Goal: Check status: Check status

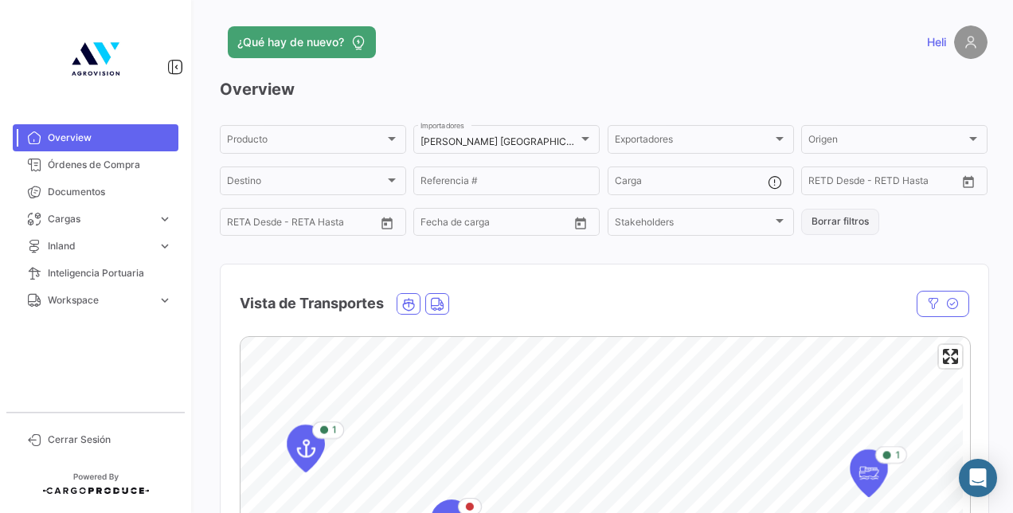
click at [864, 227] on button "Borrar filtros" at bounding box center [840, 222] width 78 height 26
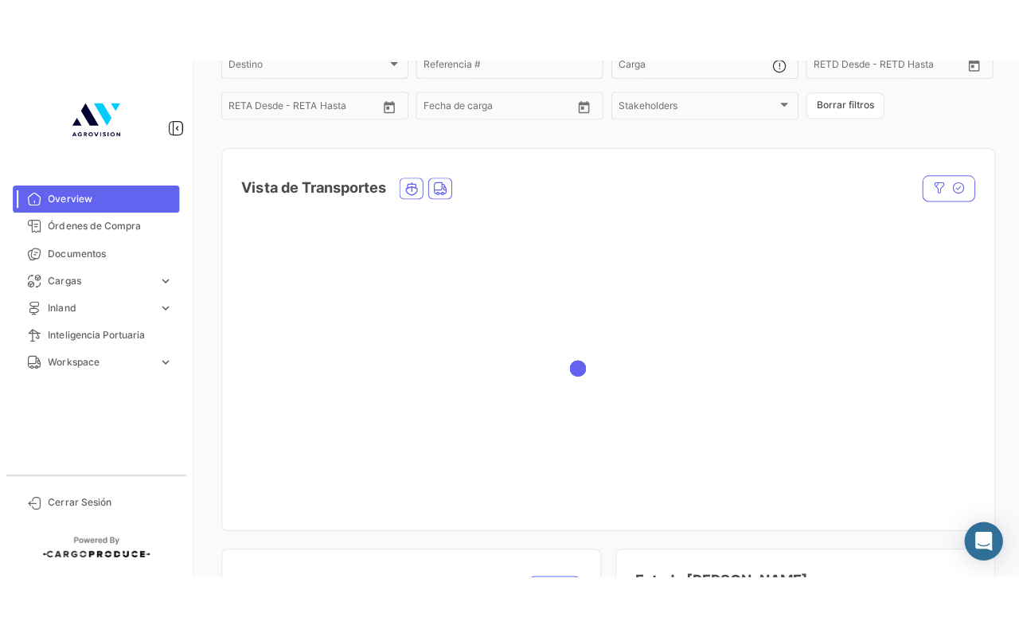
scroll to position [217, 0]
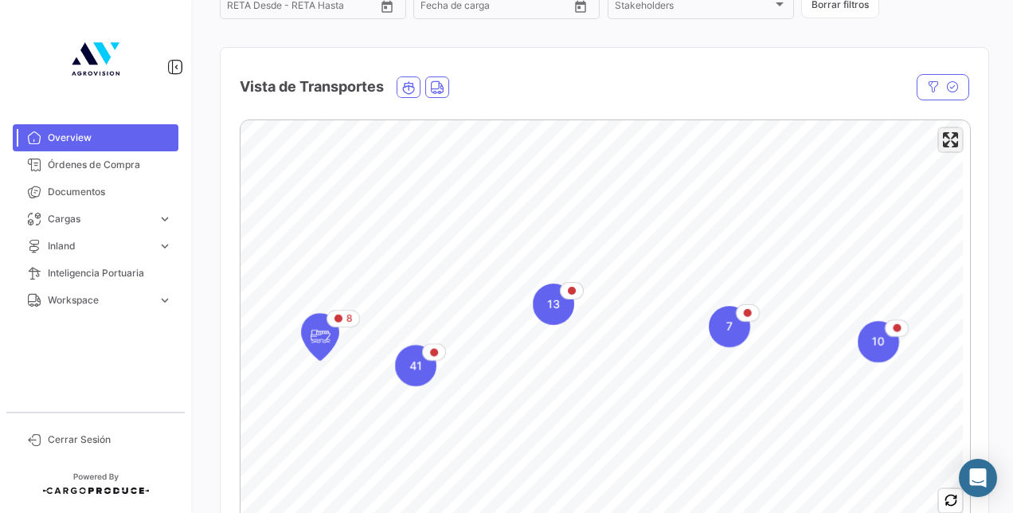
click at [943, 131] on span "Enter fullscreen" at bounding box center [950, 139] width 23 height 23
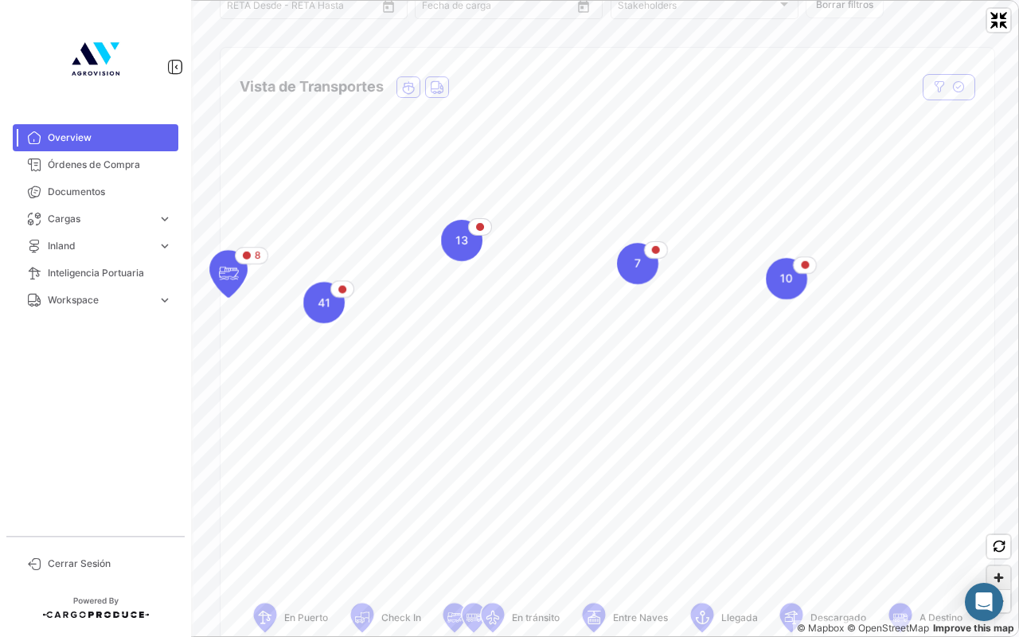
click at [999, 512] on span "Zoom in" at bounding box center [998, 577] width 23 height 23
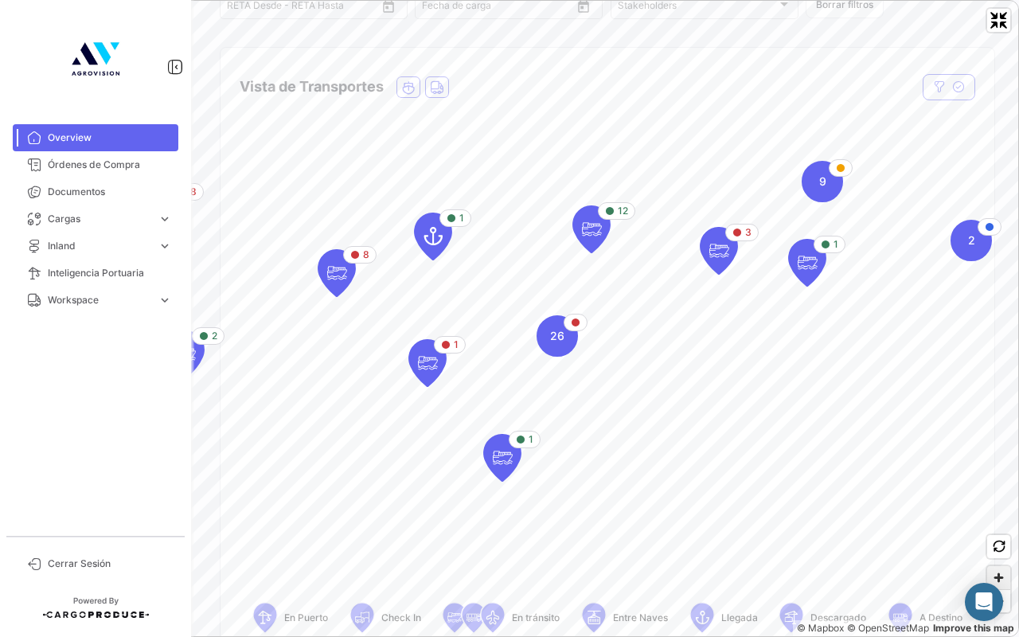
click at [1001, 512] on span "Zoom in" at bounding box center [998, 577] width 23 height 23
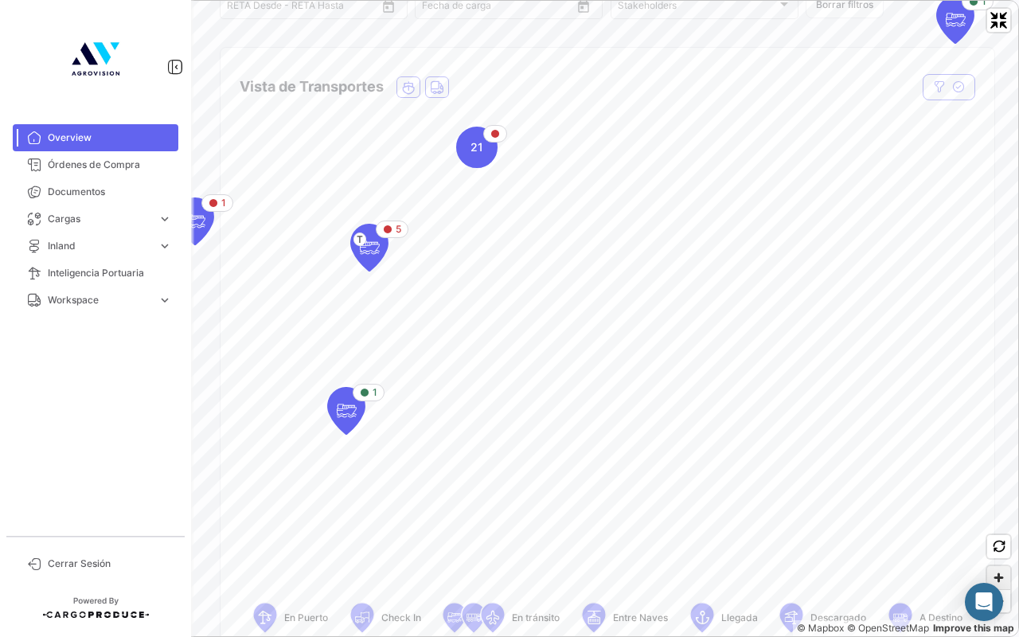
click at [1004, 512] on span "Zoom in" at bounding box center [998, 577] width 23 height 23
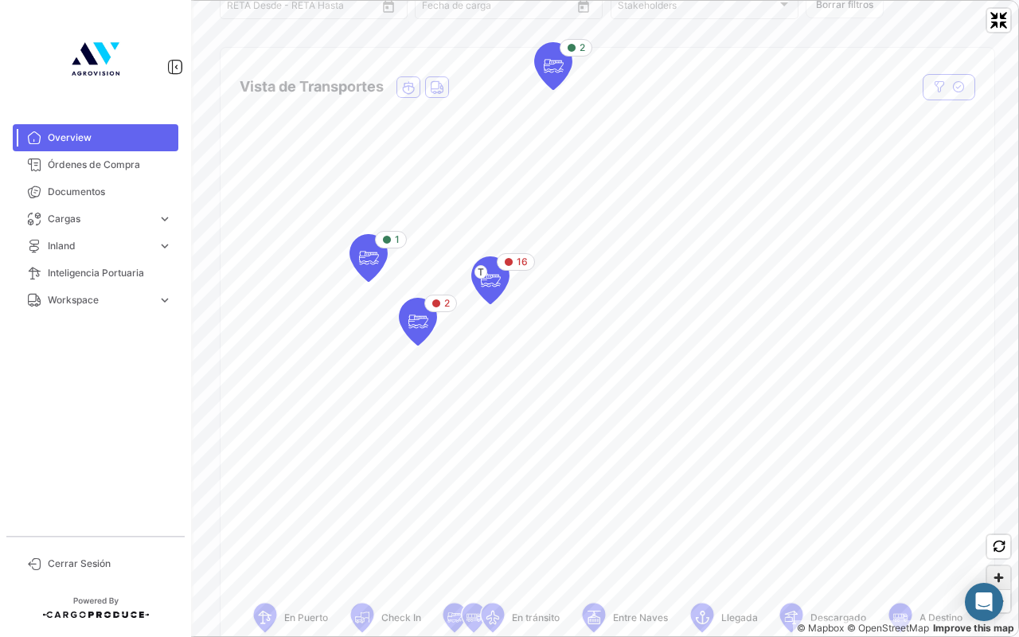
click at [993, 512] on span "Zoom in" at bounding box center [998, 577] width 23 height 23
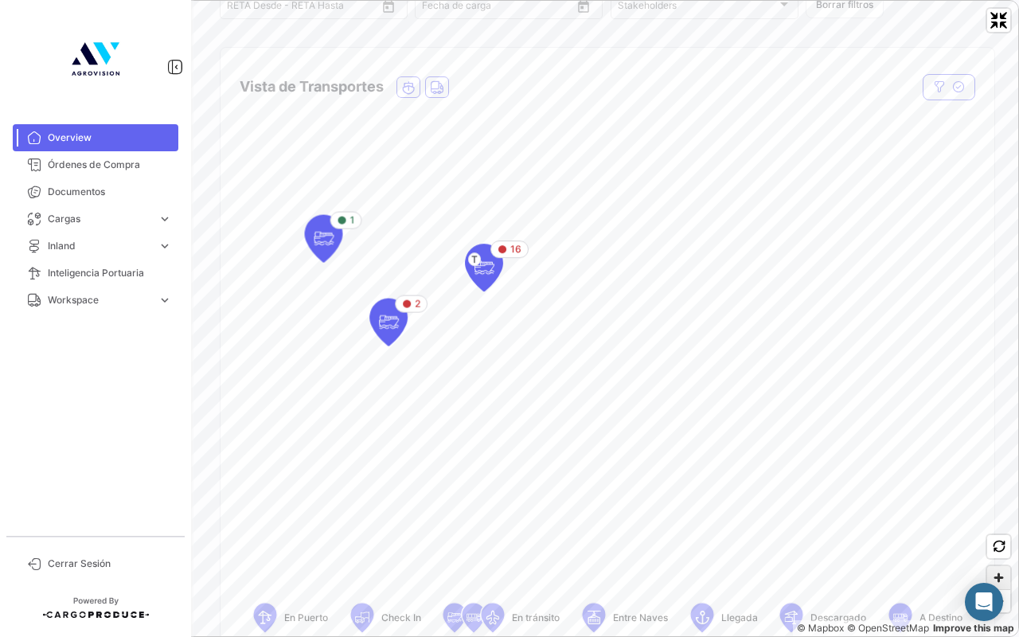
click at [993, 512] on span "Zoom in" at bounding box center [998, 577] width 23 height 23
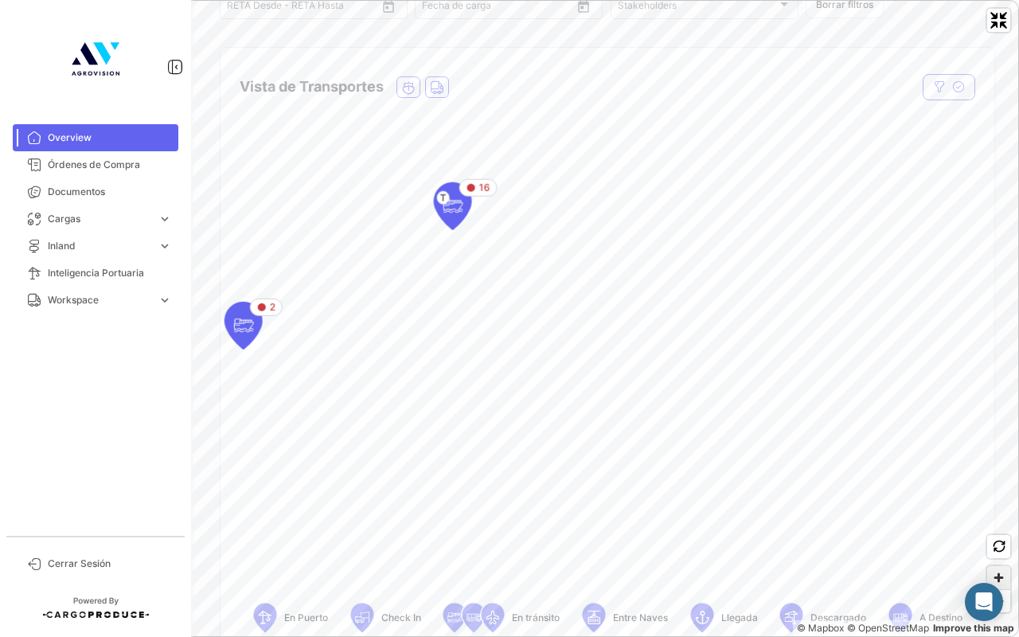
click at [993, 512] on span "Zoom in" at bounding box center [998, 577] width 23 height 23
click at [570, 273] on icon "Map marker" at bounding box center [567, 267] width 22 height 33
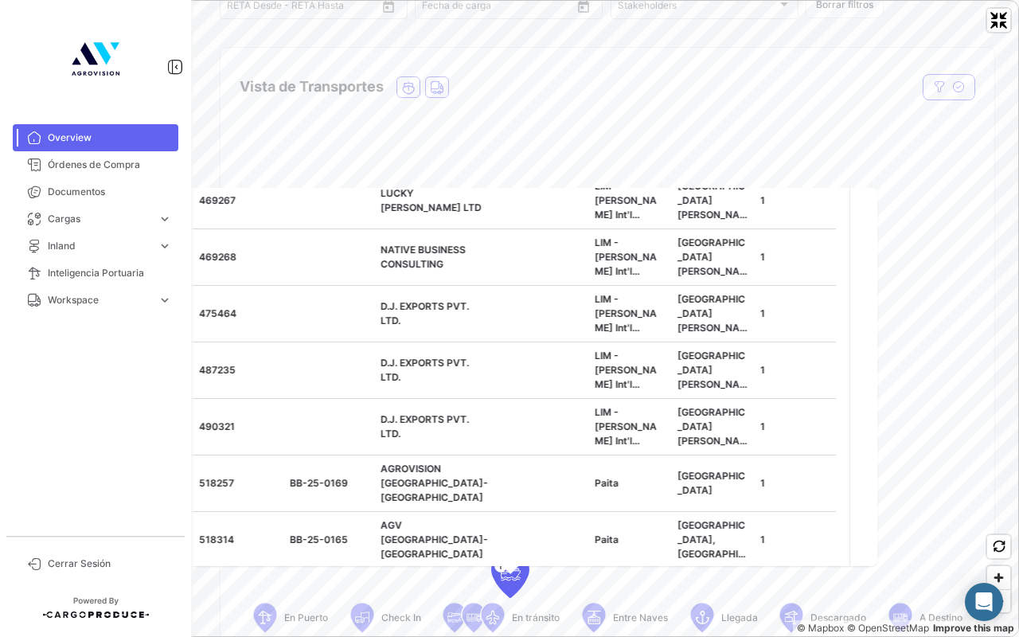
scroll to position [696, 0]
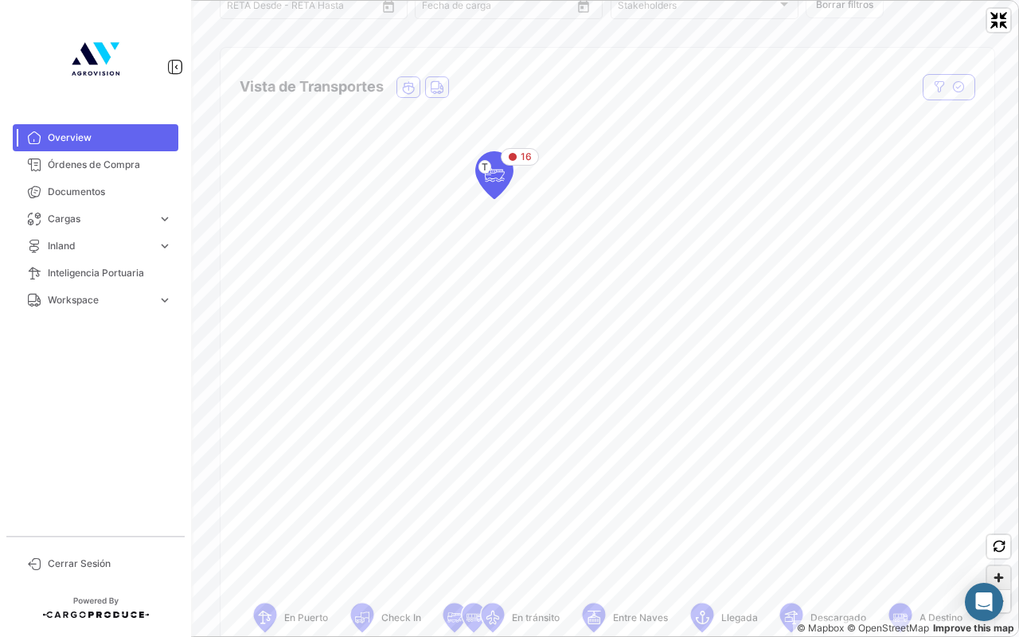
click at [993, 512] on span "Zoom in" at bounding box center [998, 577] width 23 height 23
click at [971, 512] on div "© Mapbox © OpenStreetMap Improve this map" at bounding box center [509, 318] width 1019 height 637
click at [1004, 512] on span "Zoom in" at bounding box center [998, 577] width 23 height 23
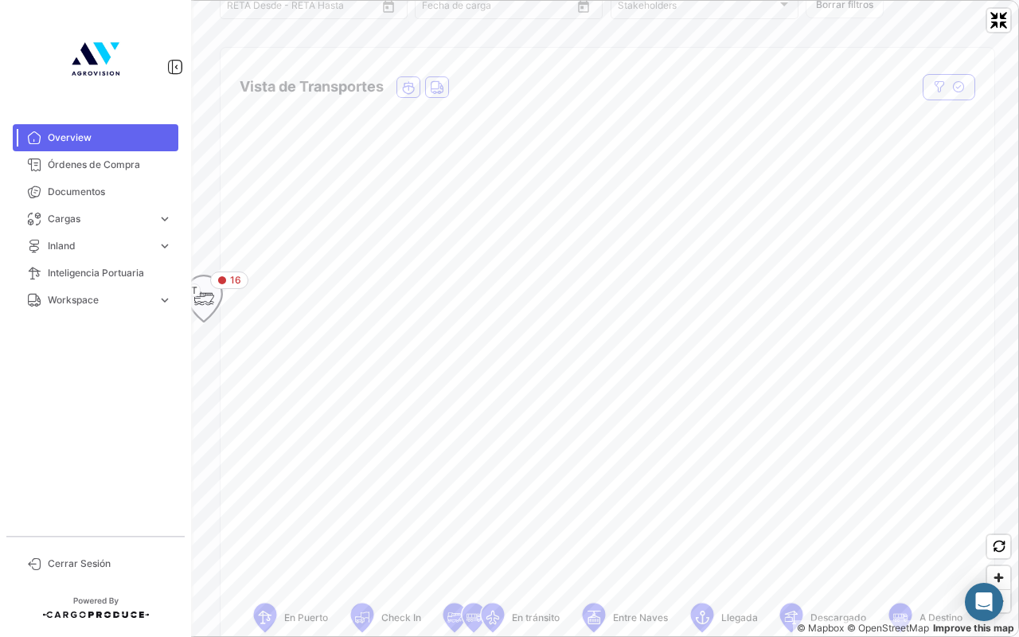
click at [209, 283] on icon "Map marker" at bounding box center [204, 298] width 22 height 33
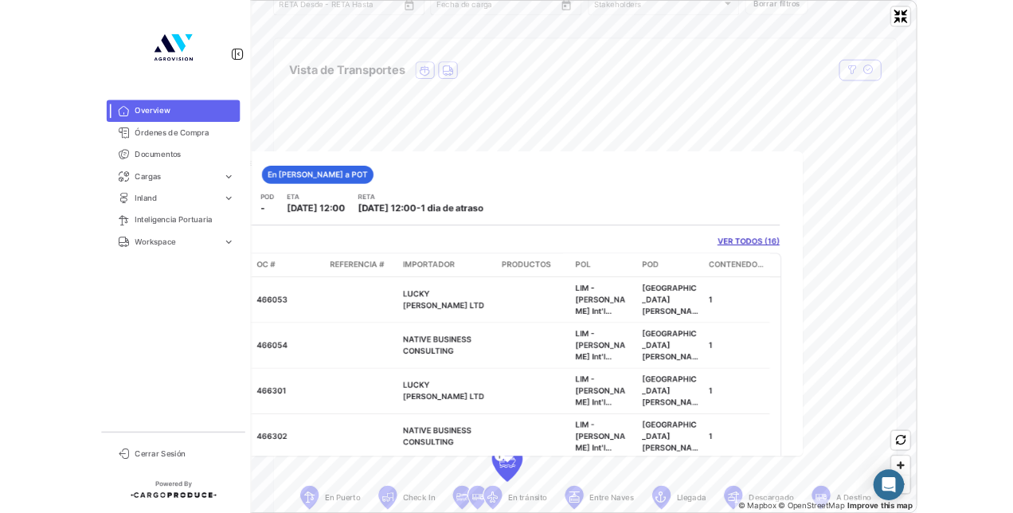
scroll to position [21, 0]
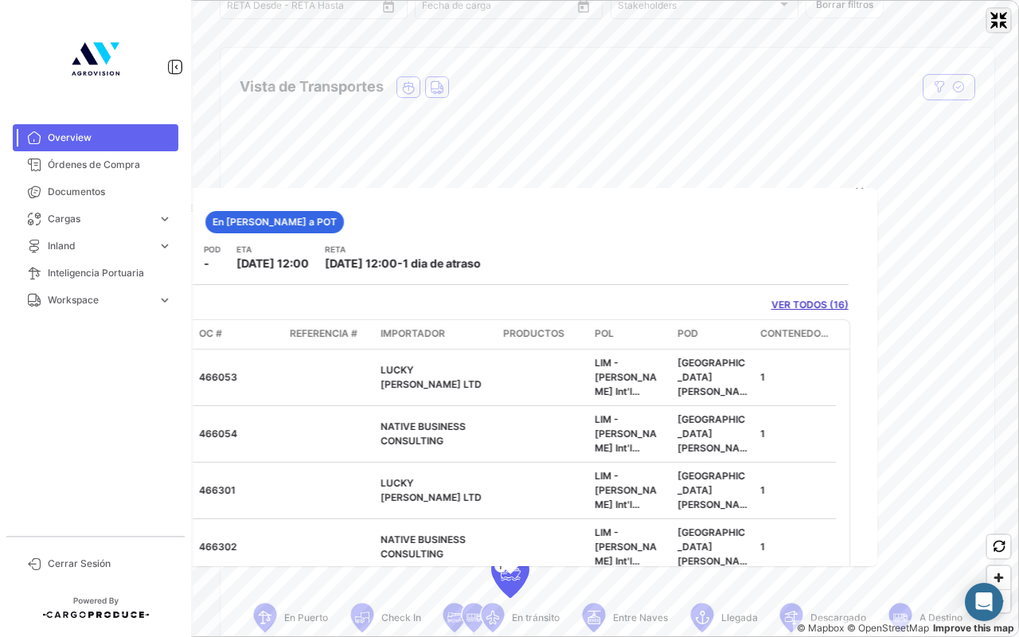
click at [1001, 20] on span "Exit fullscreen" at bounding box center [998, 20] width 23 height 23
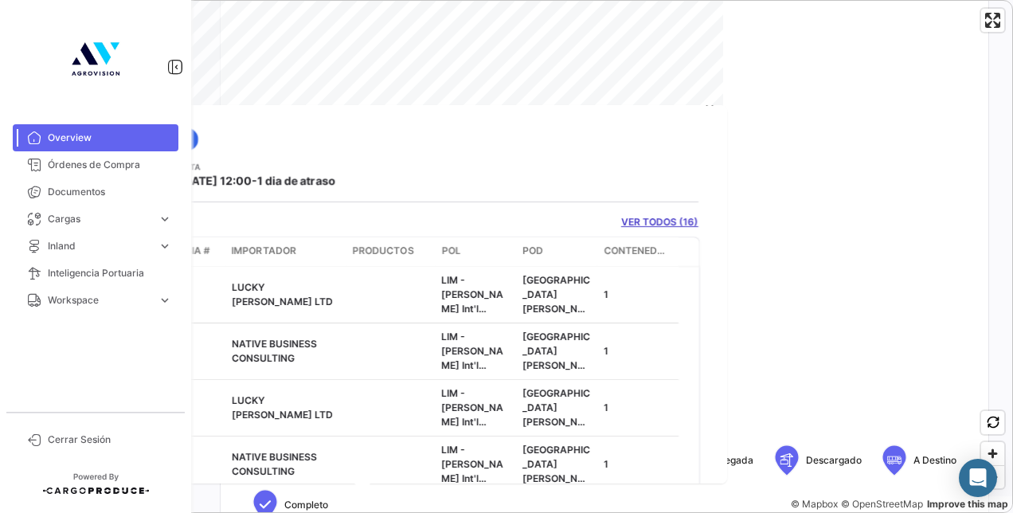
scroll to position [373, 0]
